Goal: Find contact information: Find contact information

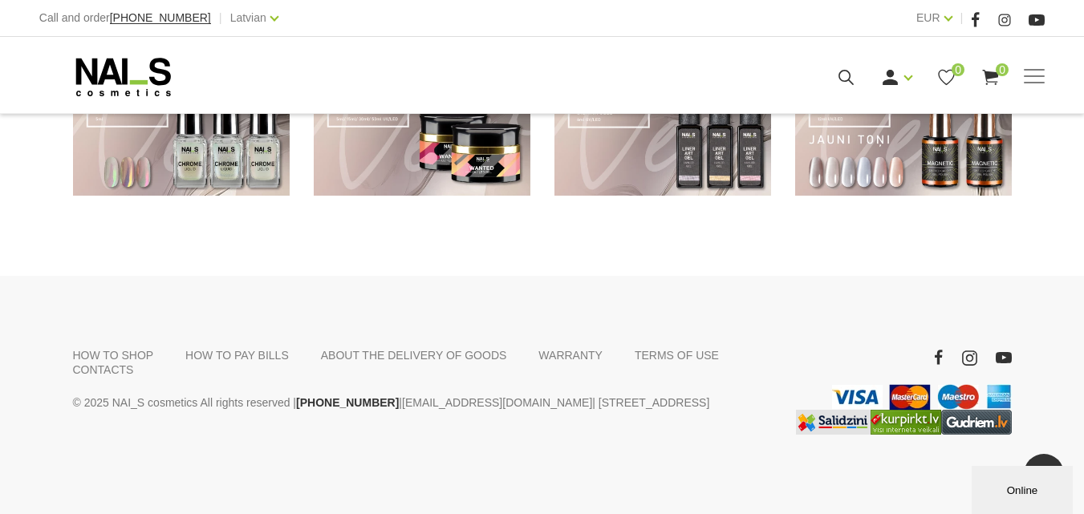
drag, startPoint x: 481, startPoint y: 364, endPoint x: 484, endPoint y: 386, distance: 22.6
click at [484, 386] on div "HOW TO SHOP HOW TO PAY BILLS ABOUT THE DELIVERY OF GOODS [GEOGRAPHIC_DATA] TERM…" at bounding box center [422, 391] width 722 height 87
copy font "shop@naiscosmetics.l"
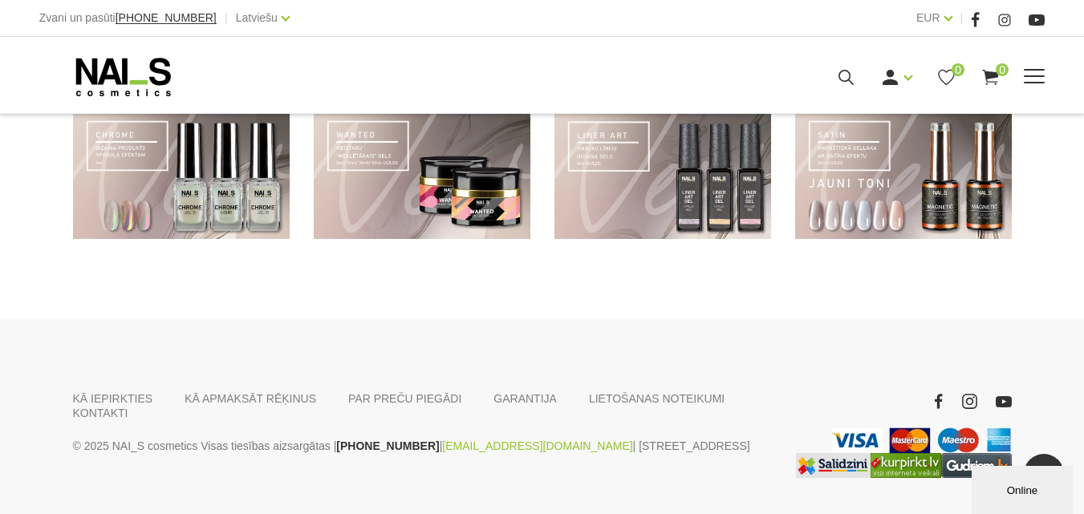
scroll to position [1309, 0]
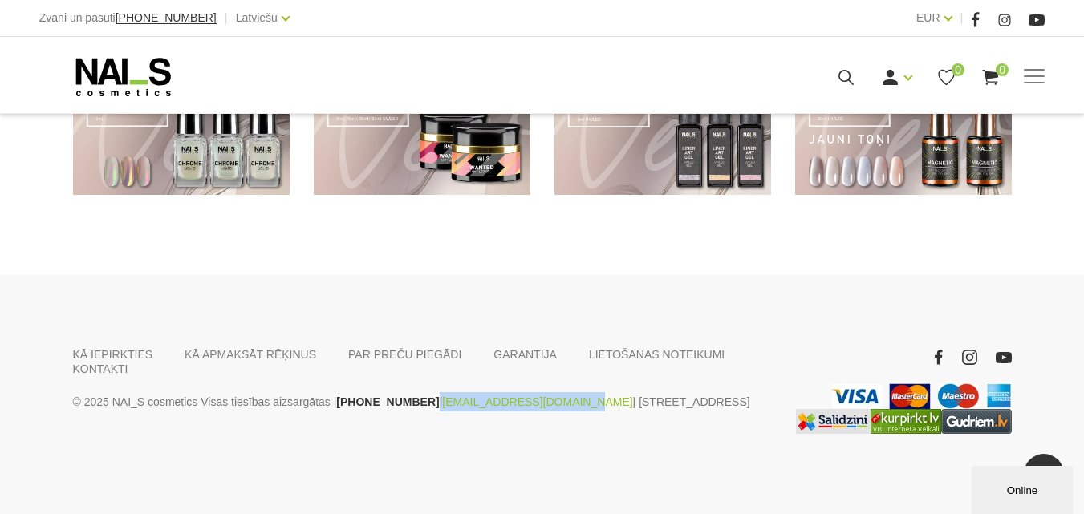
drag, startPoint x: 518, startPoint y: 455, endPoint x: 402, endPoint y: 416, distance: 122.1
click at [402, 416] on div "KĀ IEPIRKTIES KĀ APMAKSĀT RĒĶINUS PAR PREČU PIEGĀDI [GEOGRAPHIC_DATA] LIETOŠANA…" at bounding box center [542, 394] width 1084 height 239
click at [388, 404] on div "KĀ IEPIRKTIES KĀ APMAKSĀT RĒĶINUS PAR PREČU PIEGĀDI [GEOGRAPHIC_DATA] LIETOŠANA…" at bounding box center [422, 390] width 722 height 87
drag, startPoint x: 388, startPoint y: 404, endPoint x: 376, endPoint y: 400, distance: 12.7
click at [376, 400] on div "KĀ IEPIRKTIES KĀ APMAKSĀT RĒĶINUS PAR PREČU PIEGĀDI [GEOGRAPHIC_DATA] LIETOŠANA…" at bounding box center [422, 390] width 722 height 87
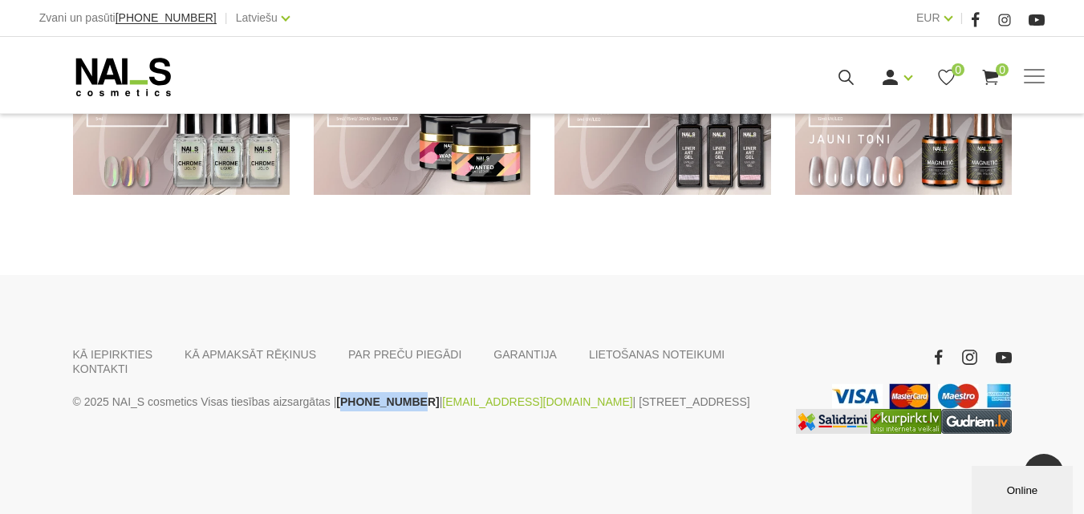
copy link "37120446646"
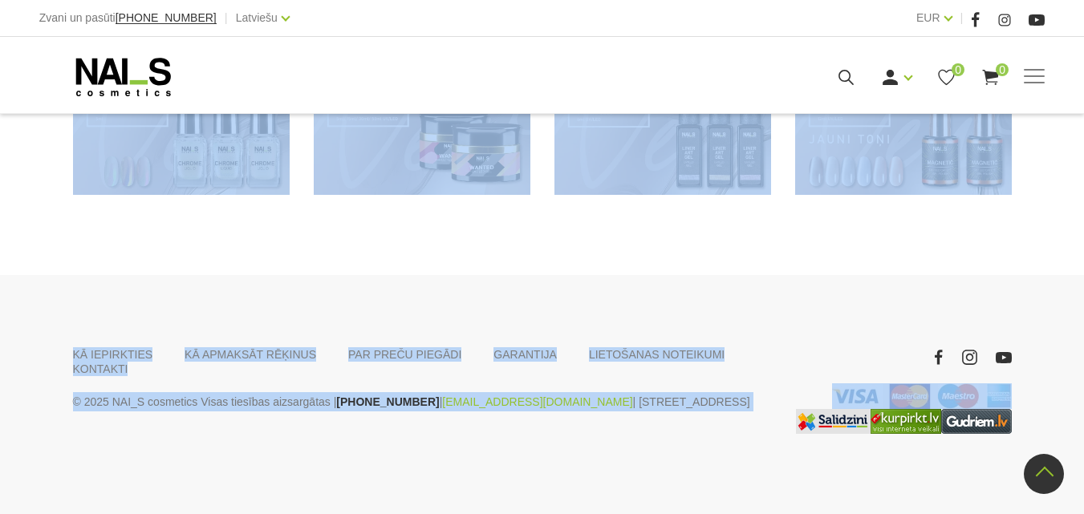
drag, startPoint x: 241, startPoint y: 205, endPoint x: 985, endPoint y: 324, distance: 753.3
click at [985, 324] on div "KĀ IEPIRKTIES KĀ APMAKSĀT RĒĶINUS PAR PREČU PIEGĀDI [GEOGRAPHIC_DATA] LIETOŠANA…" at bounding box center [542, 394] width 1084 height 239
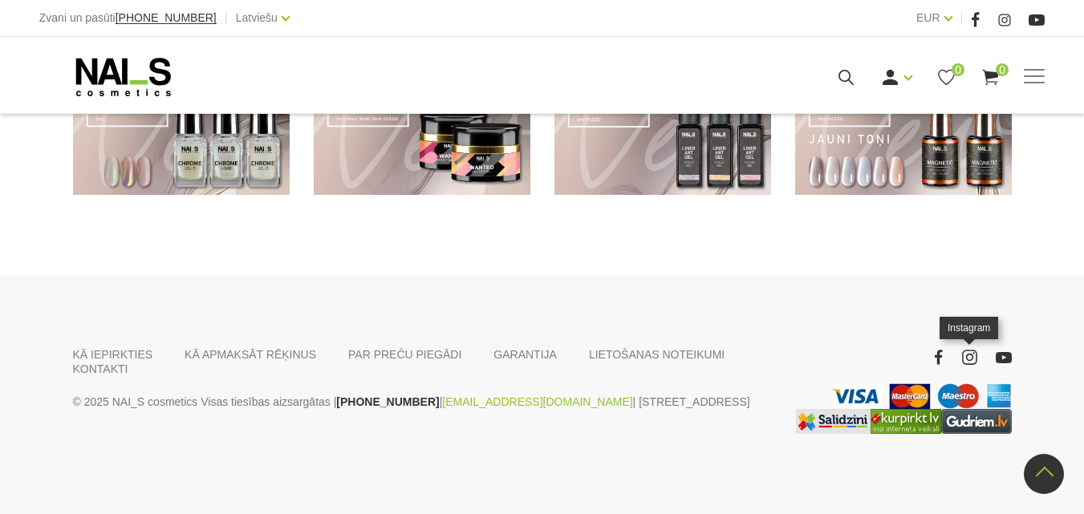
click at [961, 348] on icon at bounding box center [970, 357] width 20 height 20
click at [941, 362] on icon at bounding box center [939, 358] width 10 height 16
